Goal: Transaction & Acquisition: Purchase product/service

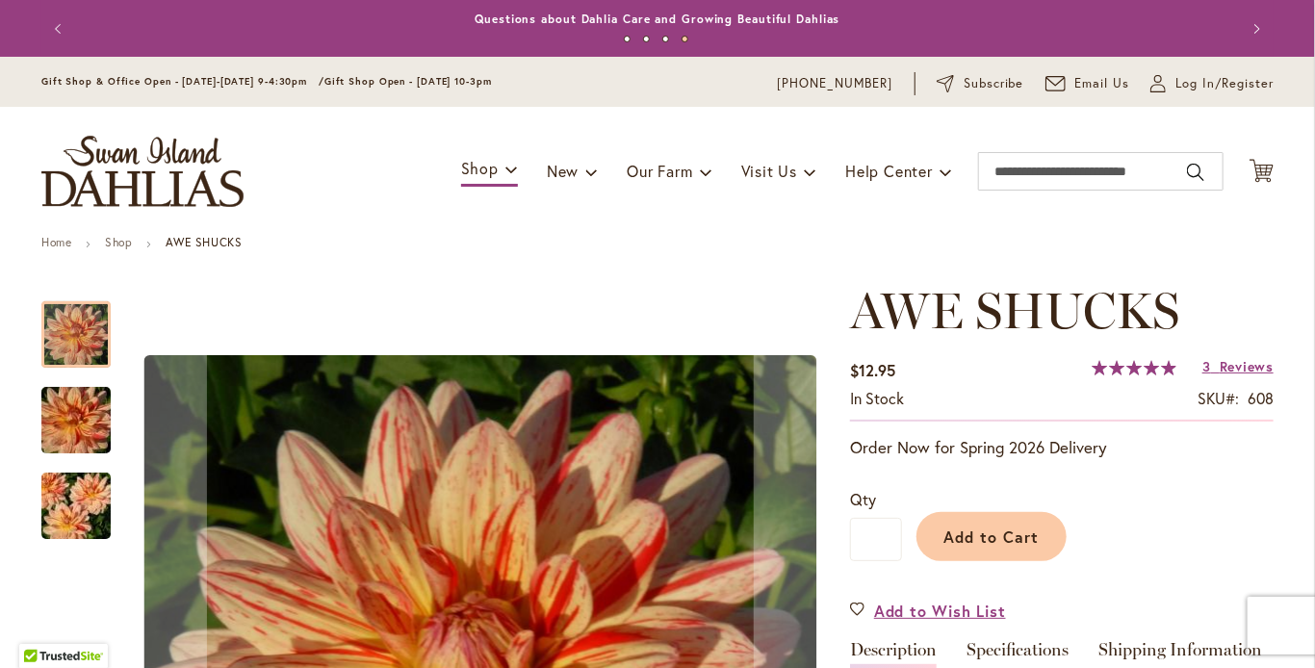
scroll to position [289, 0]
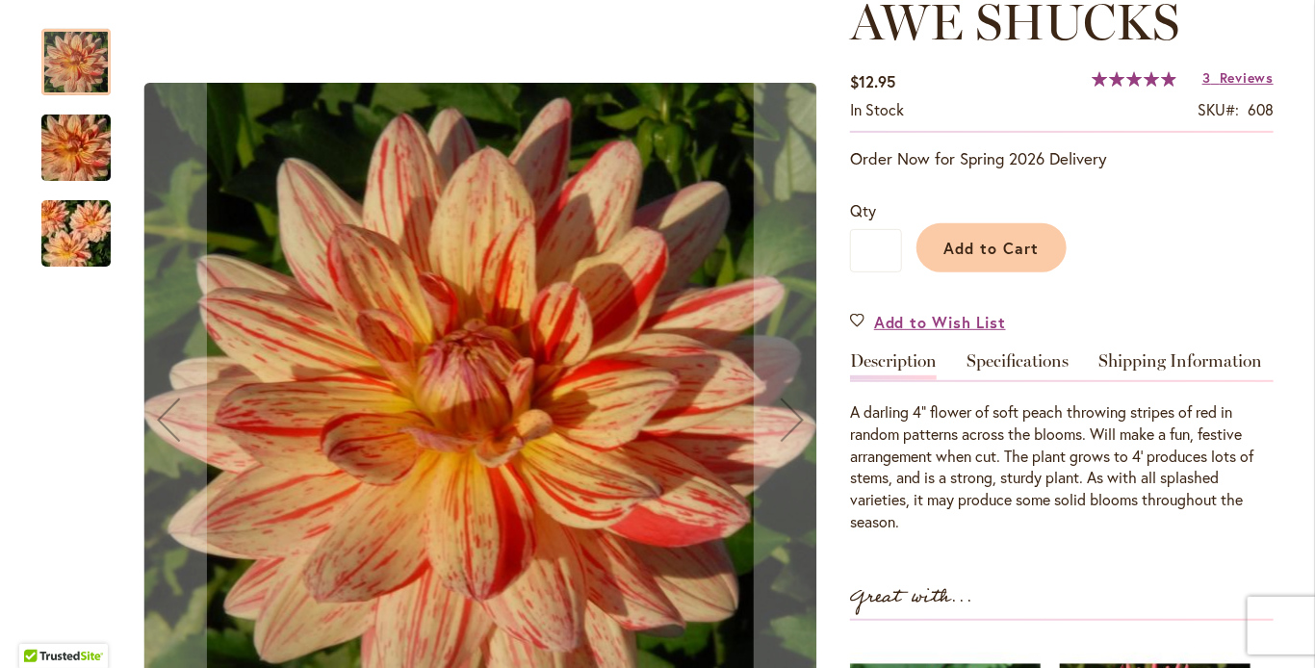
click at [64, 235] on img "AWE SHUCKS" at bounding box center [76, 234] width 139 height 92
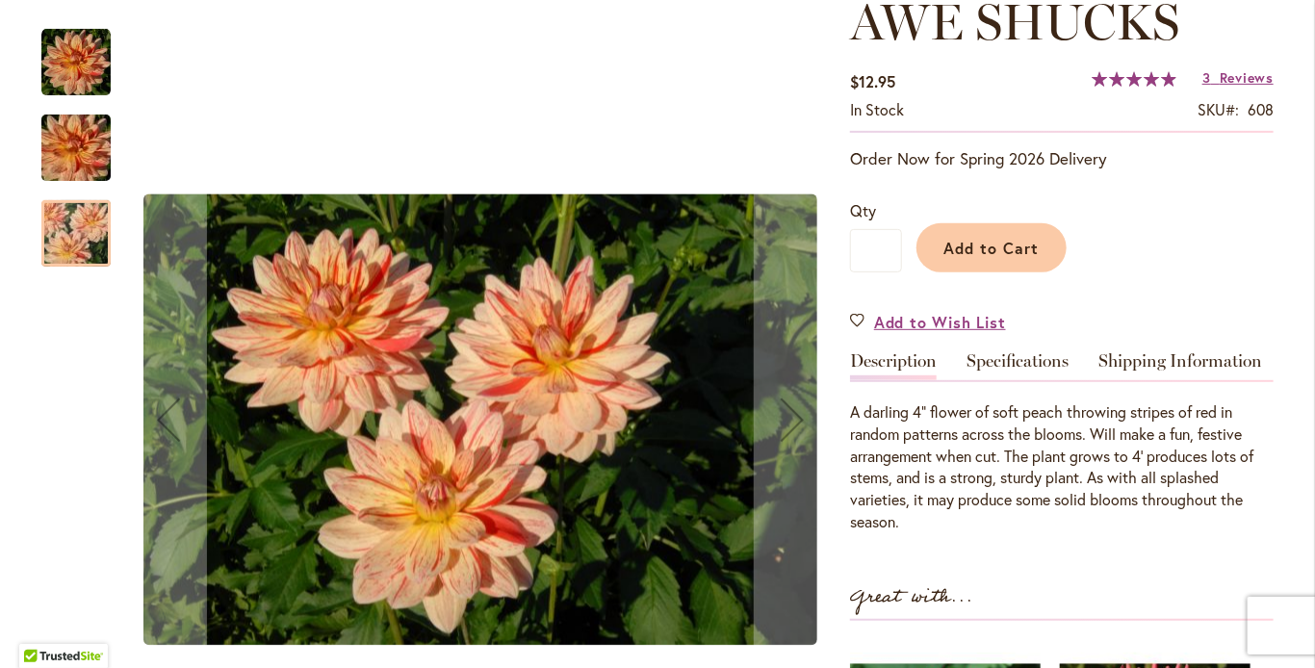
click at [78, 70] on img "AWE SHUCKS" at bounding box center [75, 62] width 69 height 69
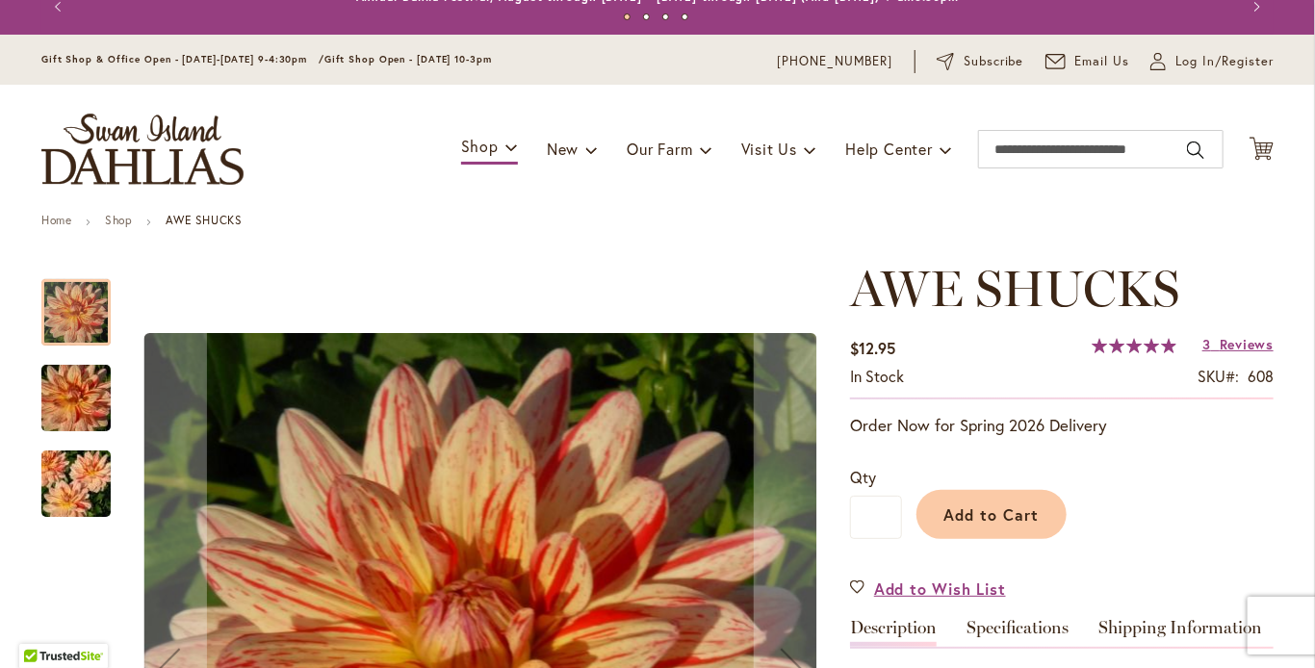
scroll to position [0, 0]
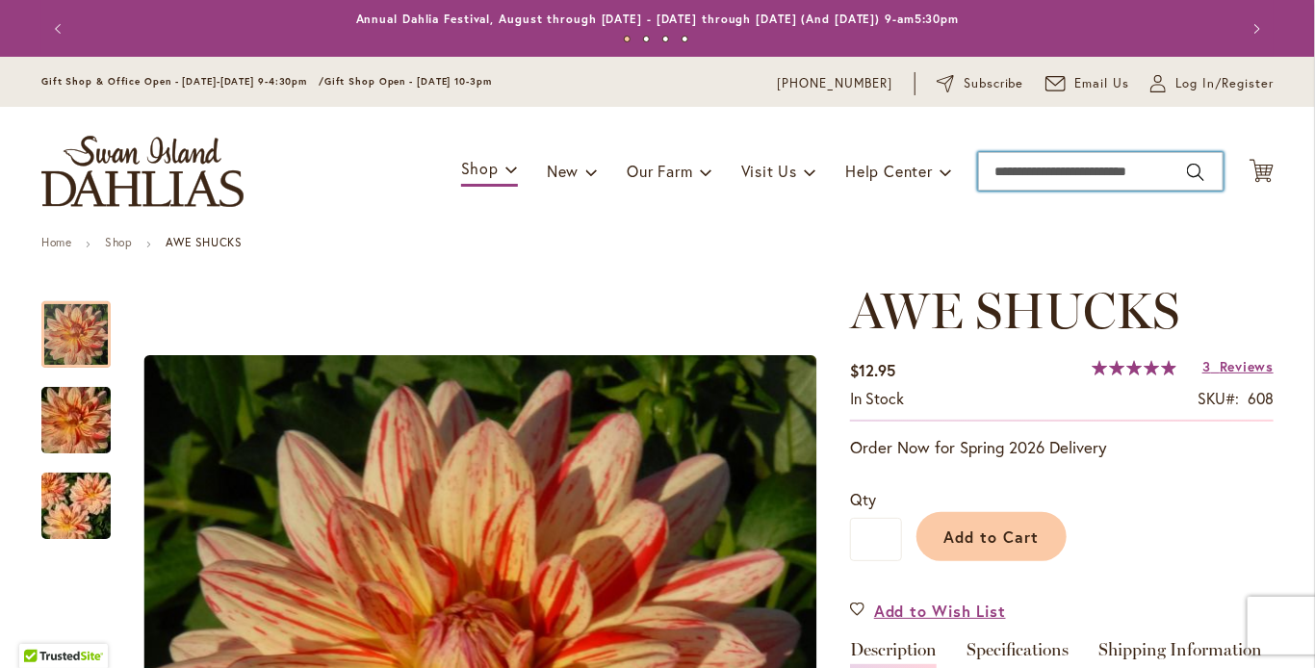
click at [1105, 170] on input "Search" at bounding box center [1100, 171] width 245 height 39
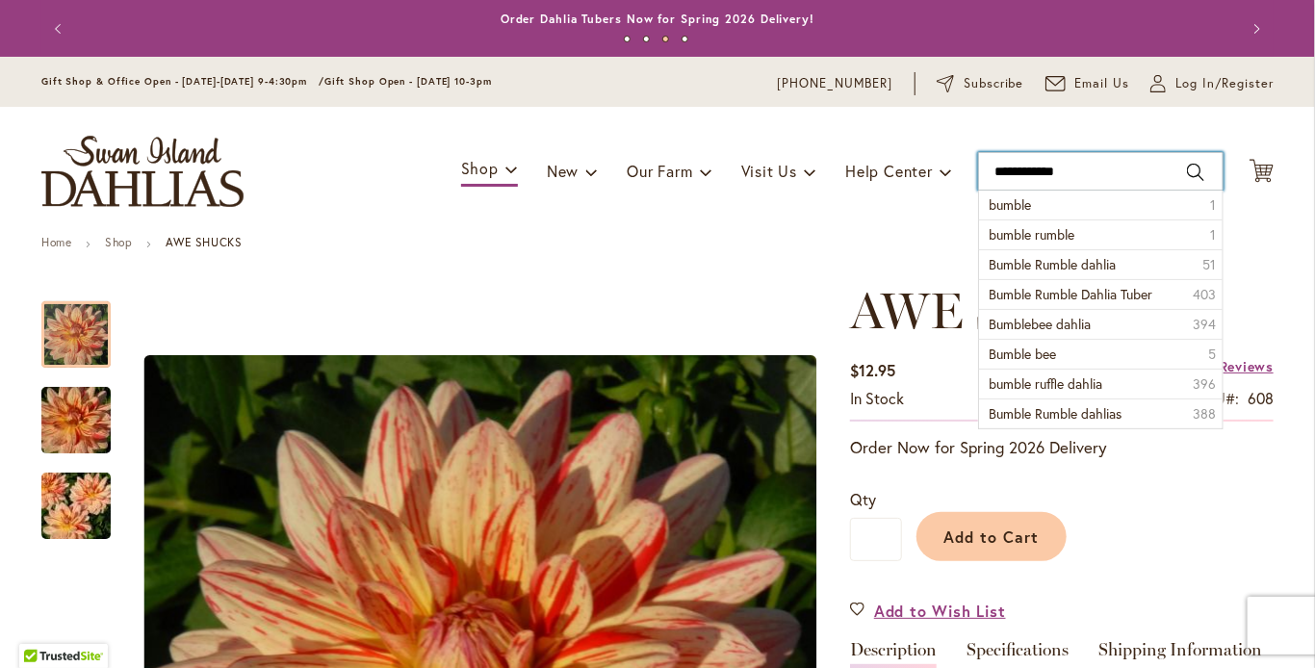
type input "**********"
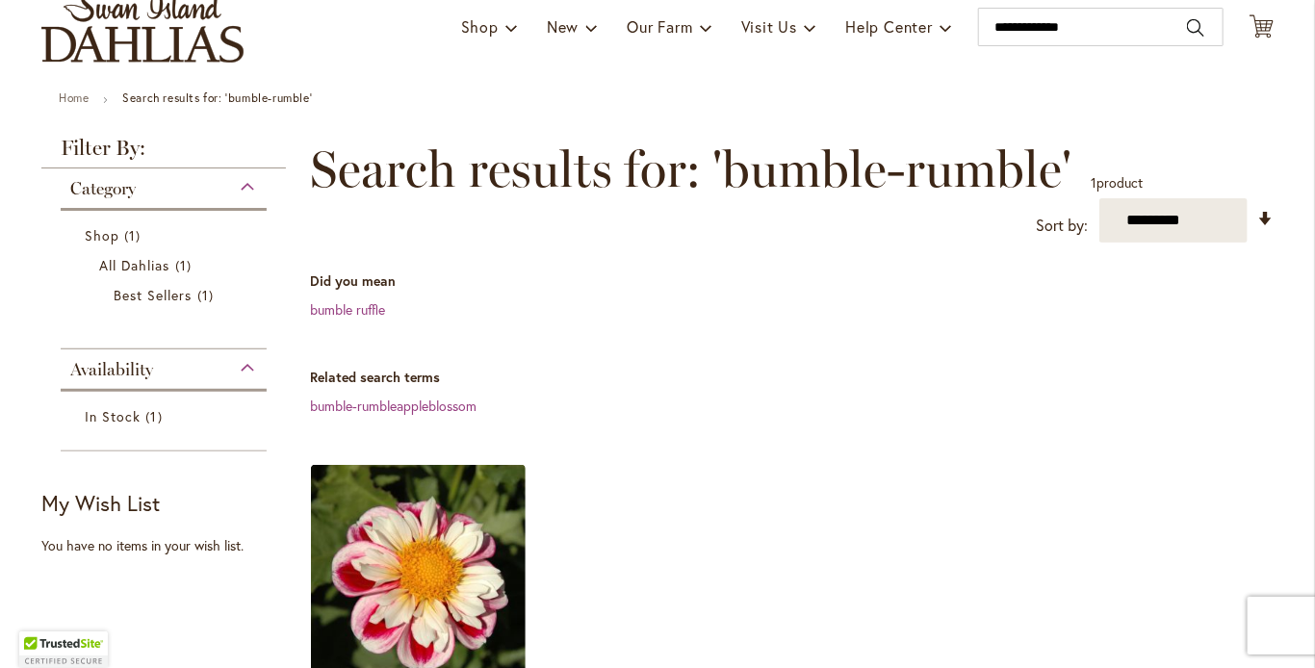
scroll to position [289, 0]
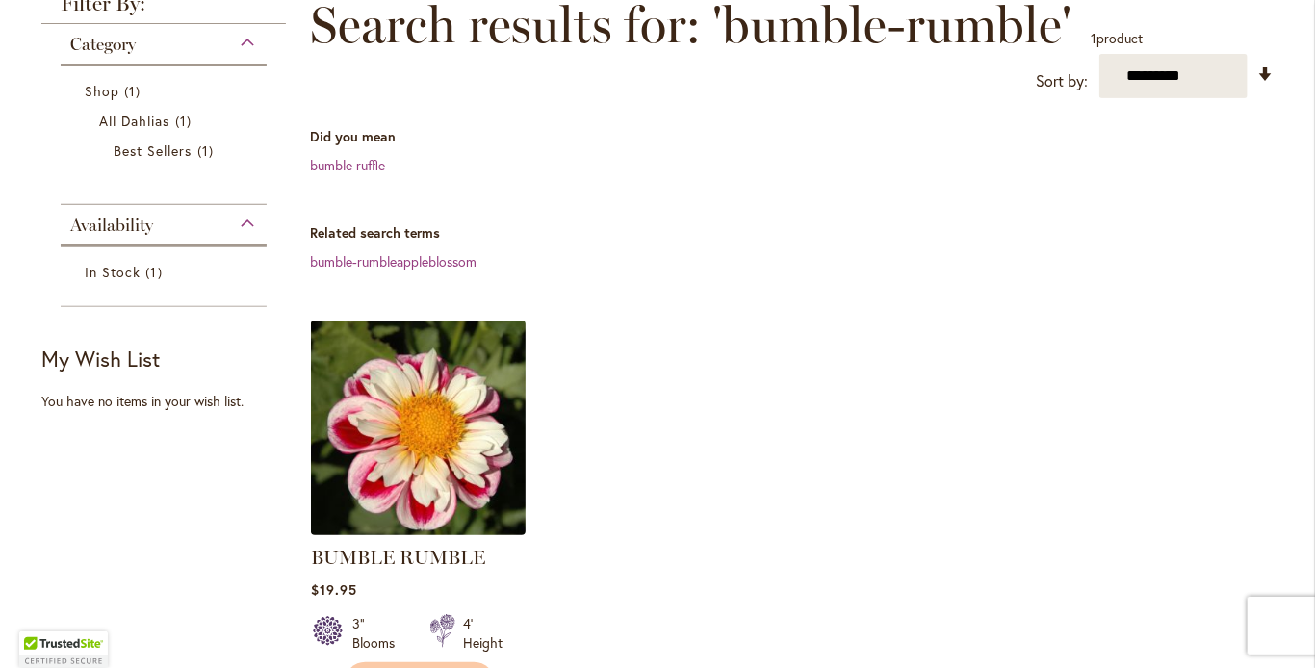
click at [397, 435] on img at bounding box center [418, 428] width 225 height 225
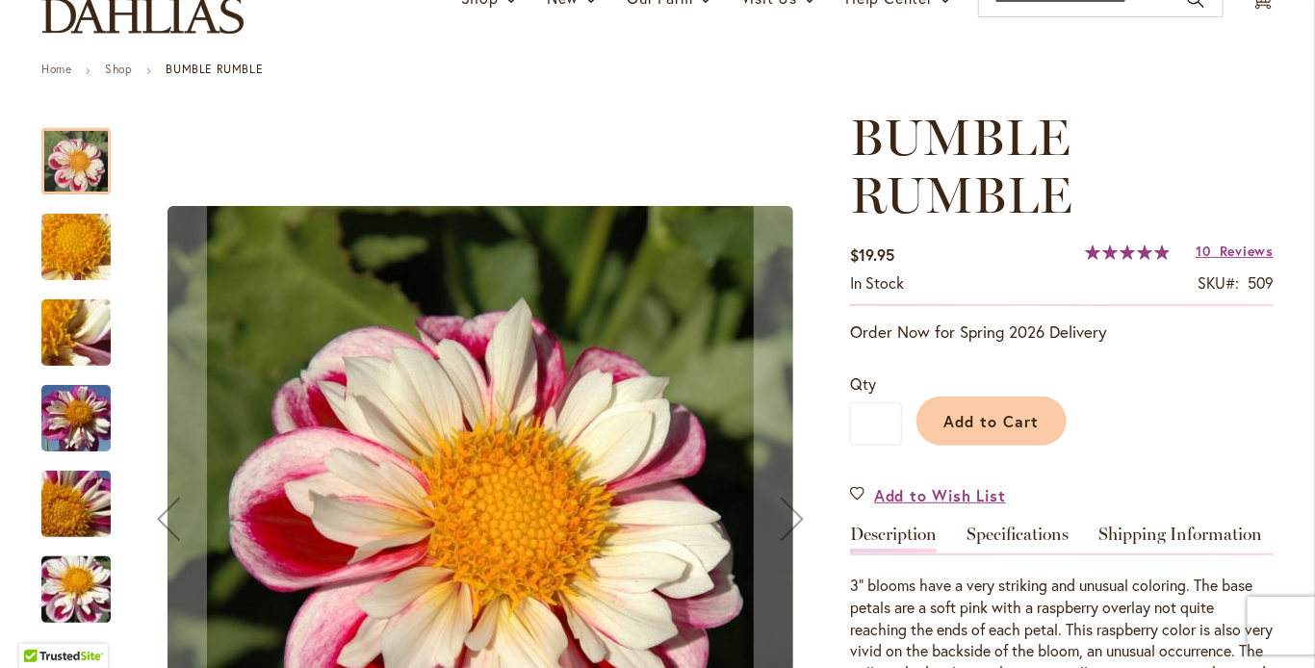
scroll to position [193, 0]
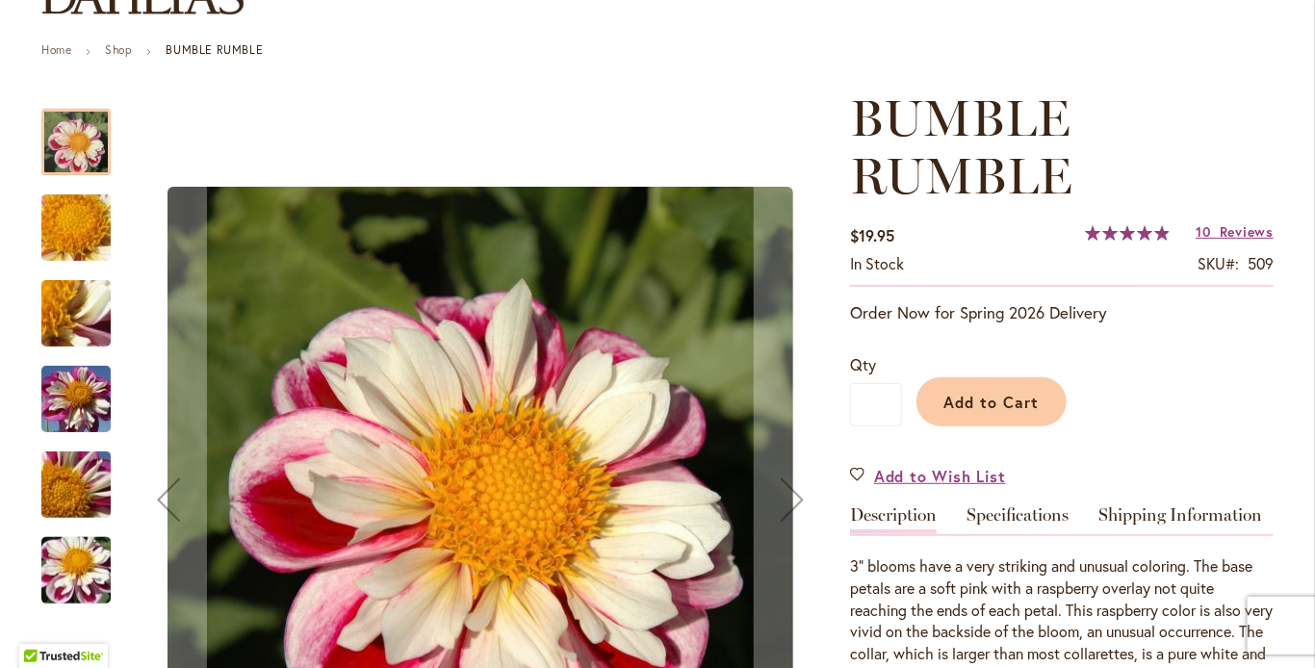
click at [68, 155] on div at bounding box center [75, 142] width 69 height 66
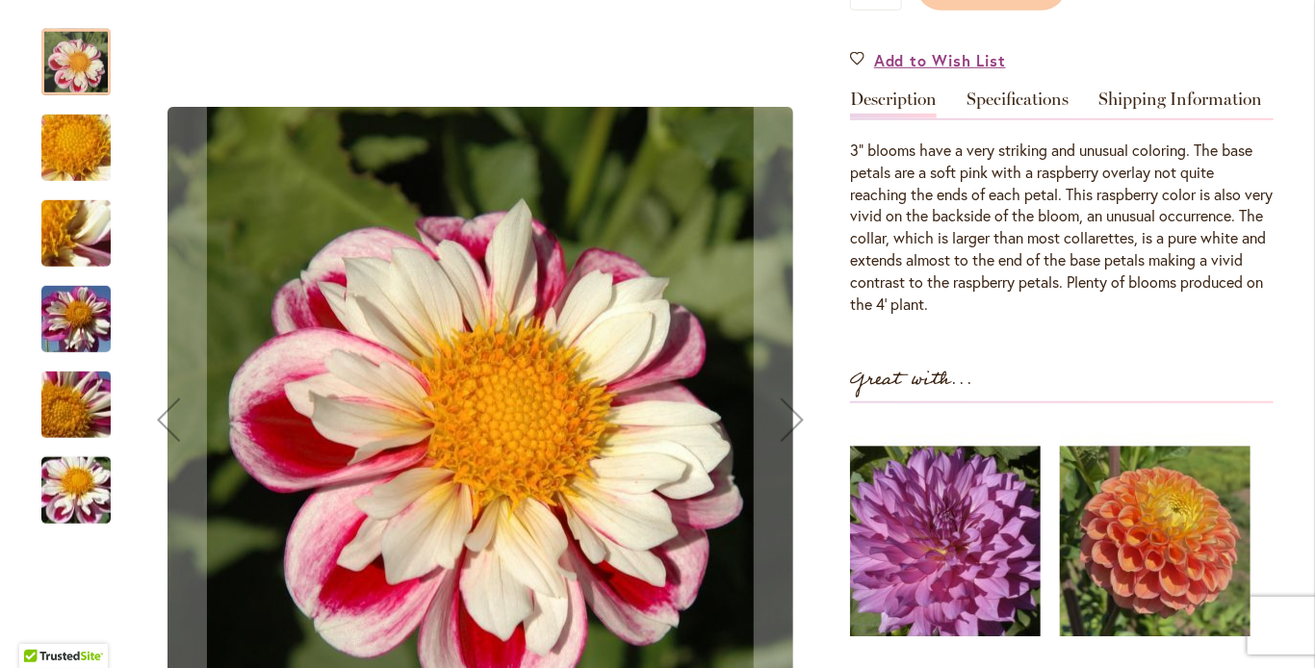
scroll to position [866, 0]
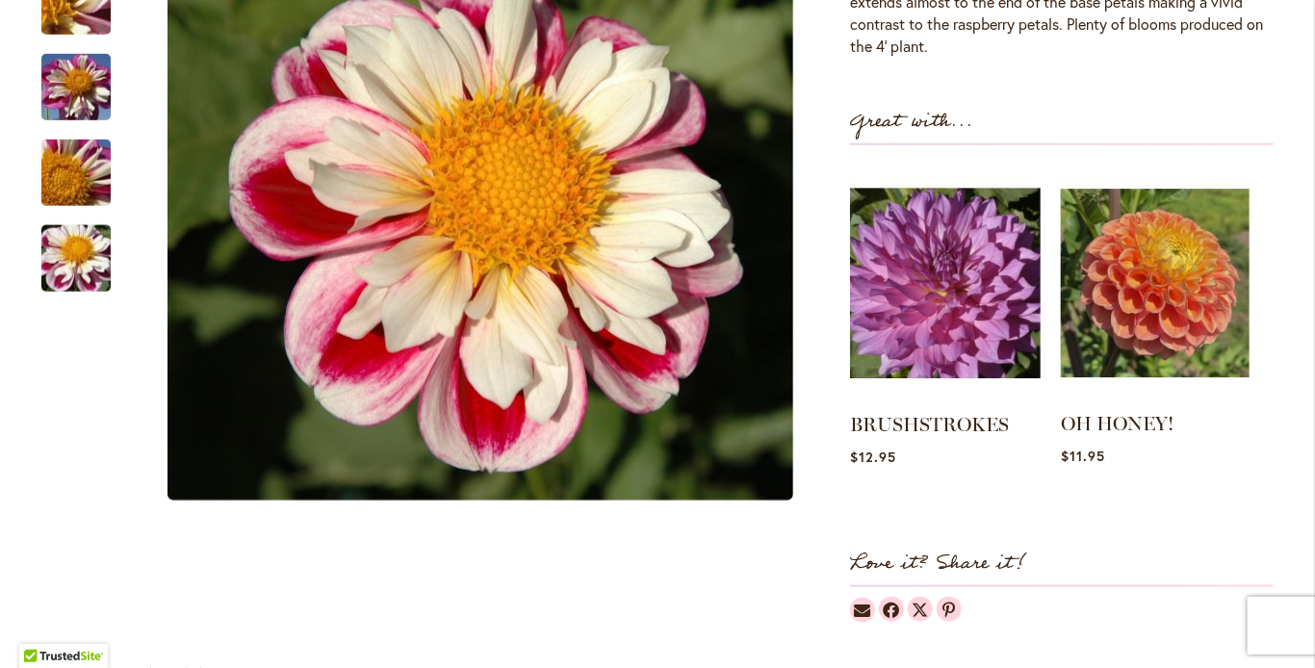
click at [1167, 284] on img at bounding box center [1155, 284] width 189 height 236
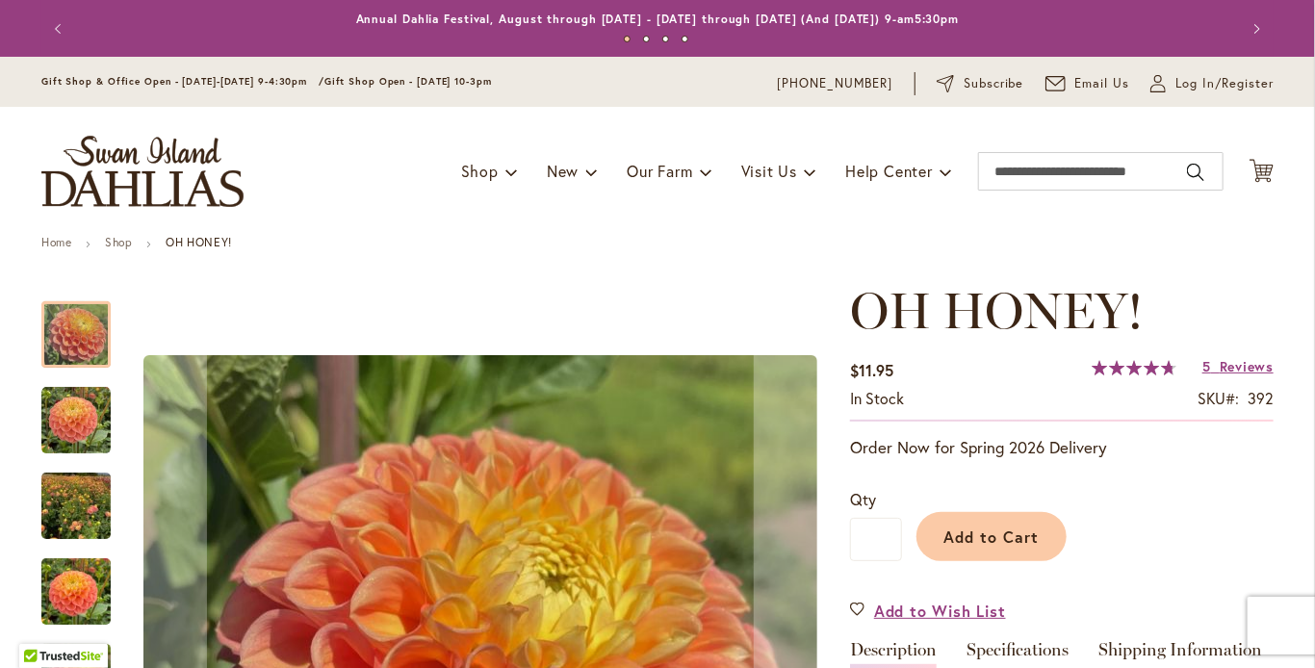
scroll to position [289, 0]
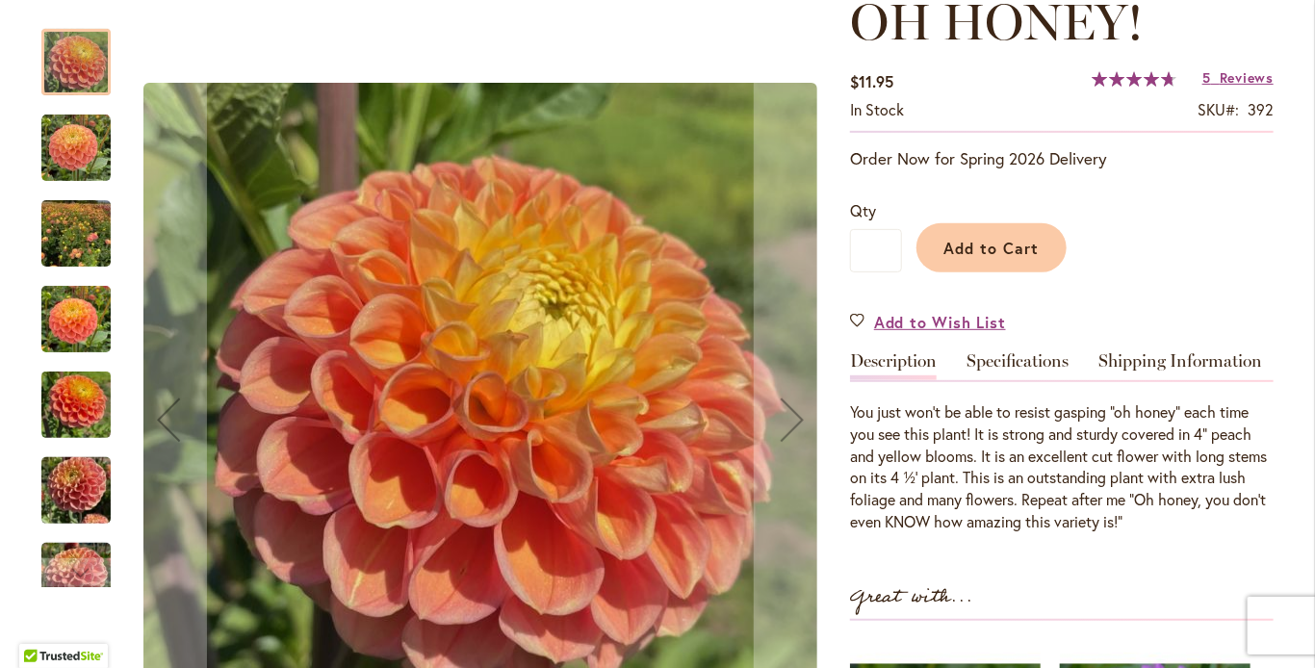
click at [61, 138] on img "Oh Honey!" at bounding box center [75, 148] width 69 height 69
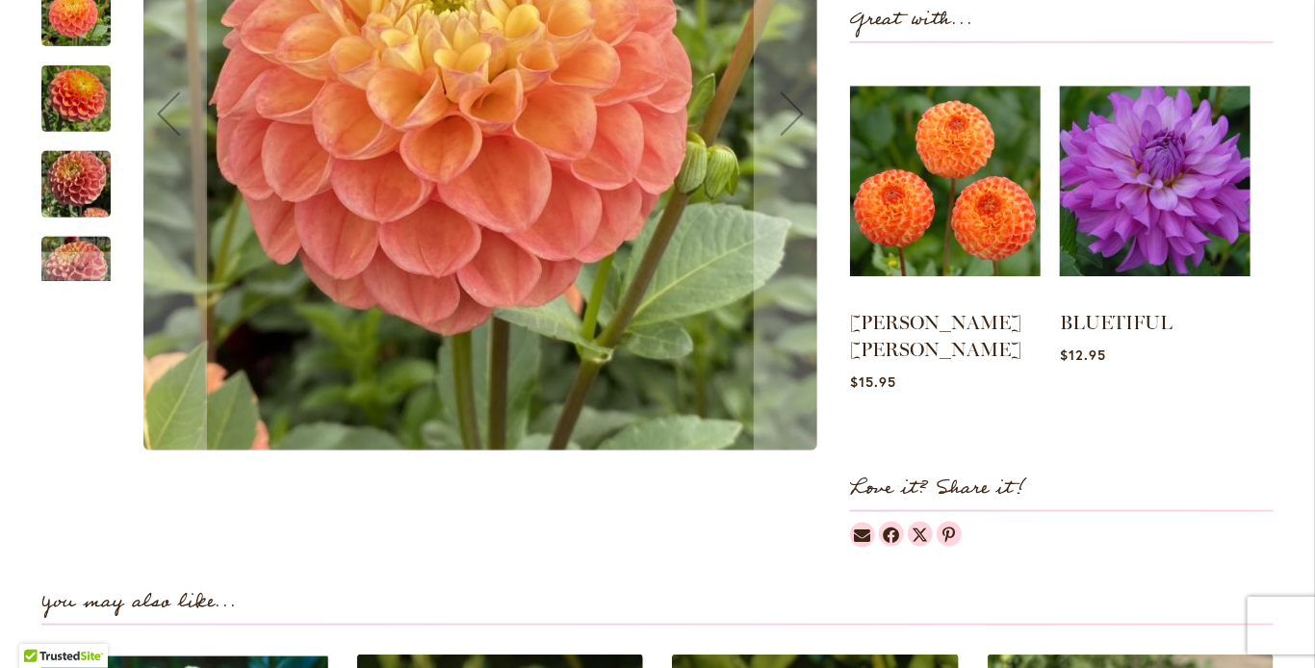
scroll to position [1251, 0]
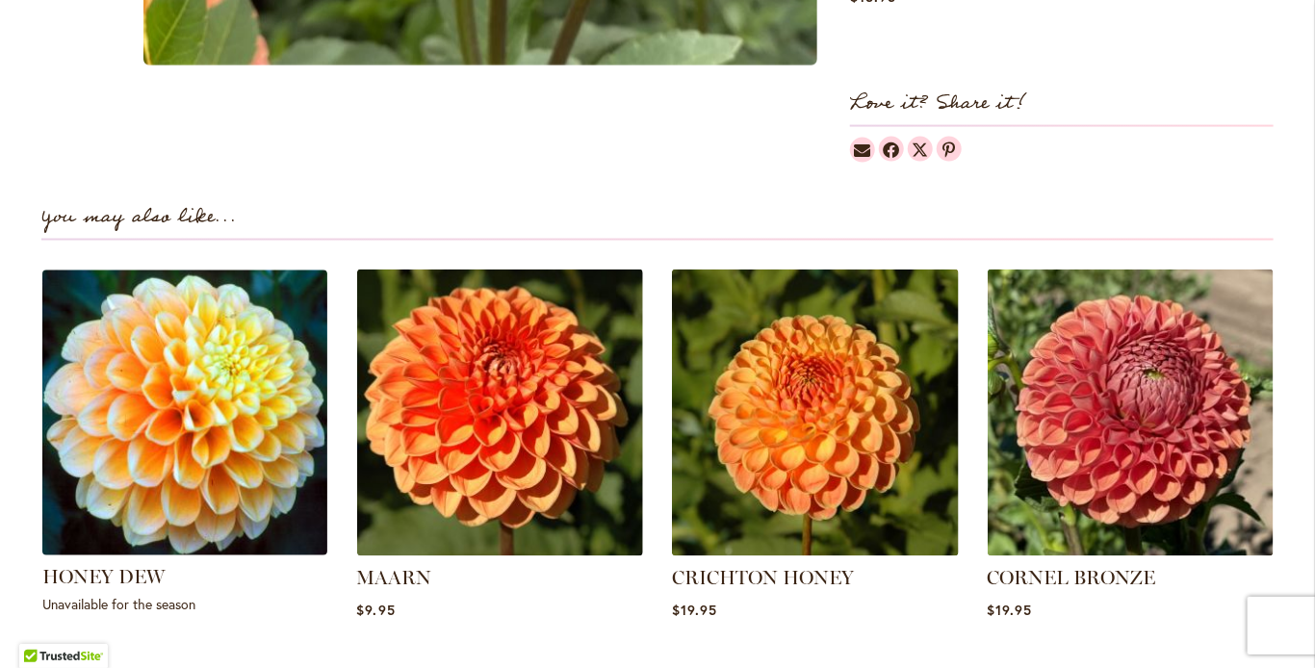
click at [239, 421] on img at bounding box center [185, 413] width 298 height 298
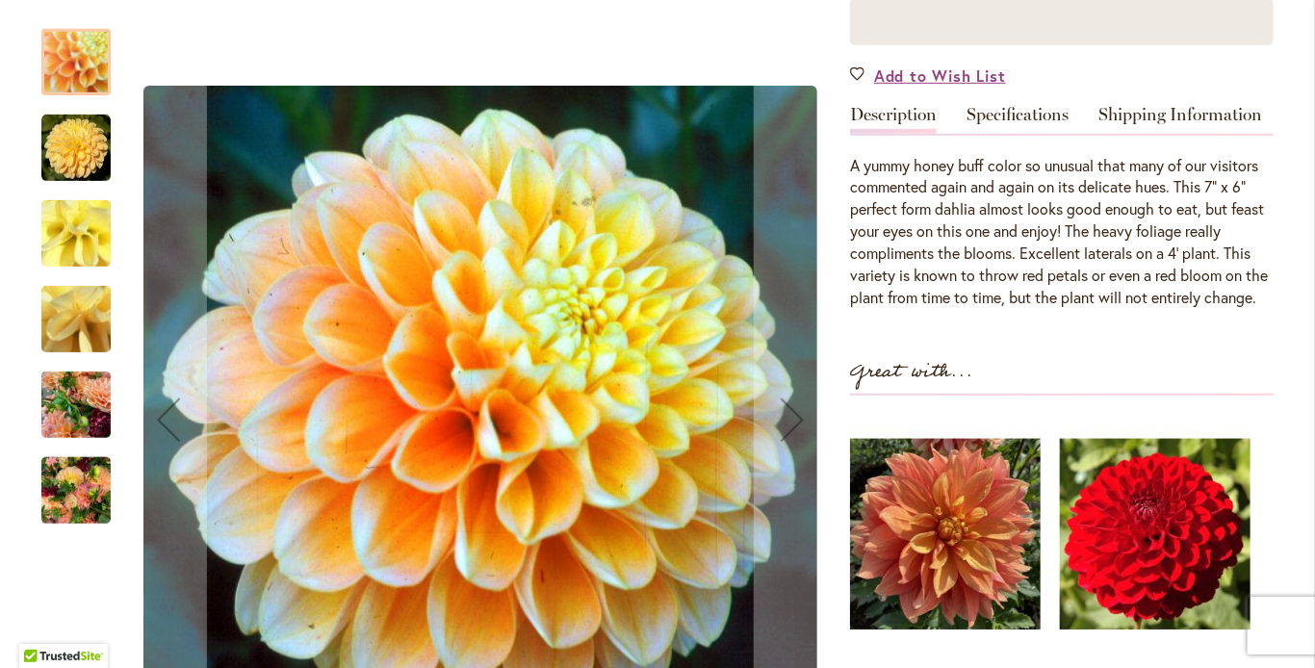
scroll to position [481, 0]
